Goal: Communication & Community: Ask a question

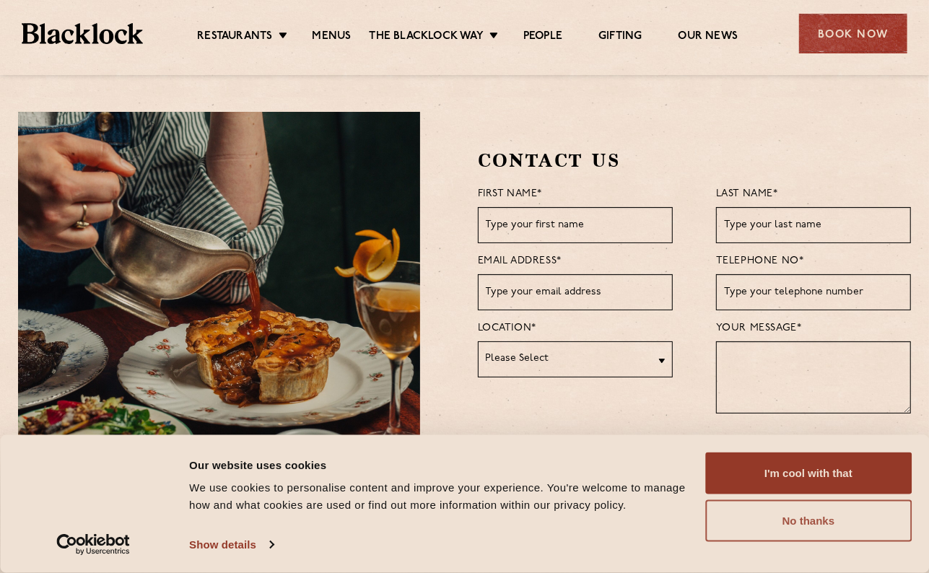
click at [799, 514] on button "No thanks" at bounding box center [809, 521] width 207 height 42
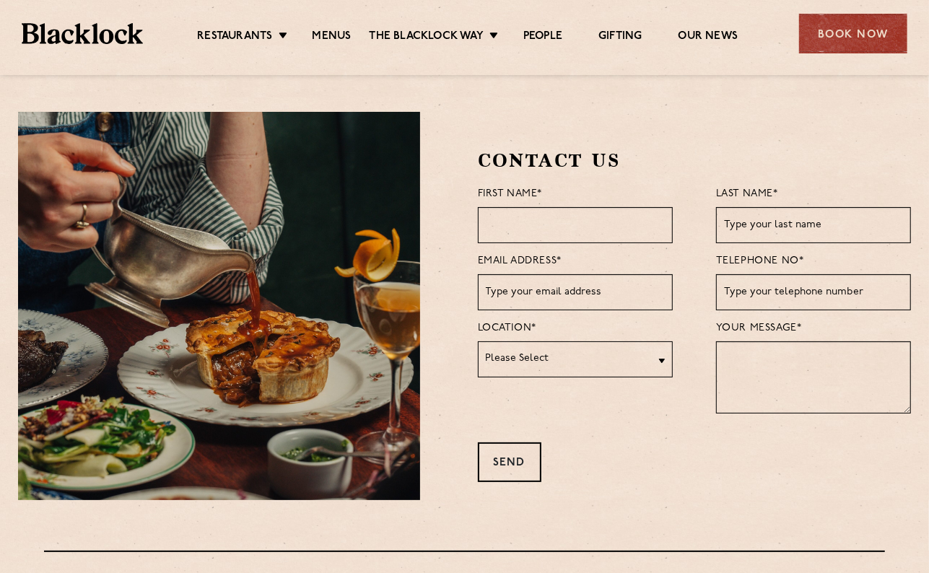
click at [594, 225] on input "text" at bounding box center [575, 225] width 195 height 36
type input "[PERSON_NAME]"
type input "king"
type input "[EMAIL_ADDRESS][DOMAIN_NAME]"
type input "07940427972"
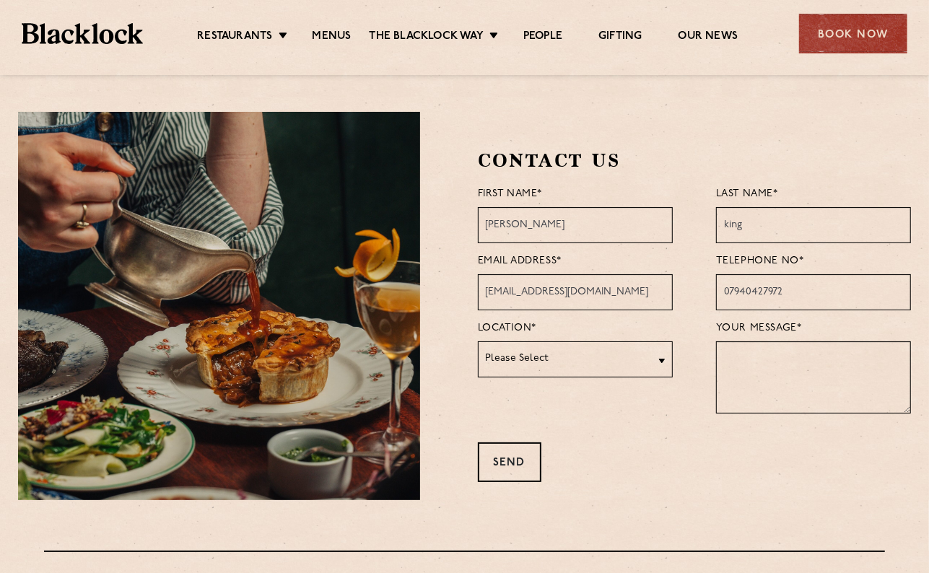
click at [560, 353] on select "Please Select [GEOGRAPHIC_DATA] [GEOGRAPHIC_DATA] [GEOGRAPHIC_DATA] [GEOGRAPHIC…" at bounding box center [575, 360] width 195 height 36
click at [793, 485] on div "Contact Us First Name* [PERSON_NAME] Last Name* [PERSON_NAME] Email Address* [E…" at bounding box center [665, 306] width 491 height 389
